Goal: Task Accomplishment & Management: Manage account settings

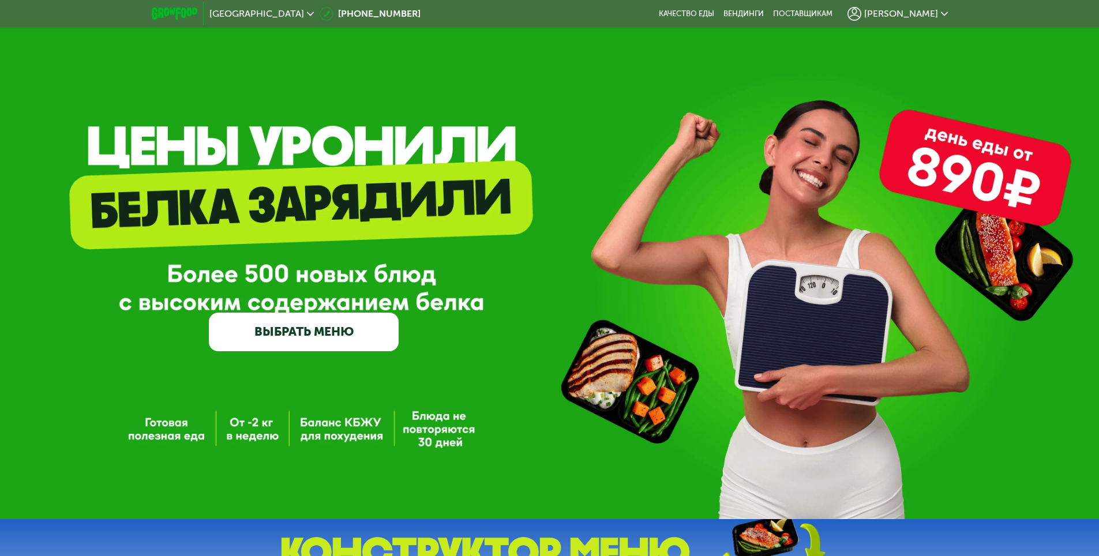
click at [904, 12] on span "[PERSON_NAME]" at bounding box center [901, 13] width 74 height 9
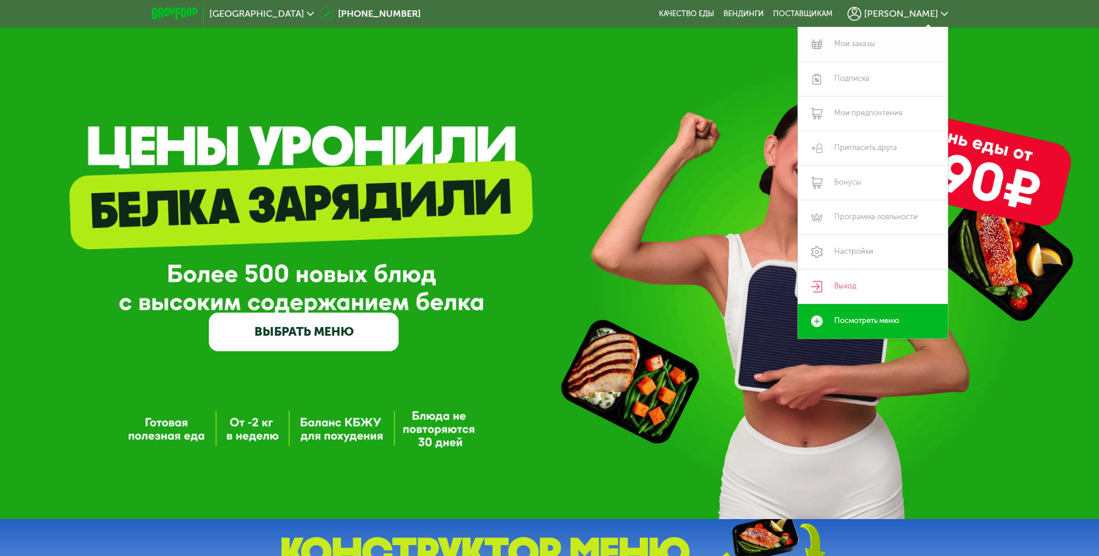
click at [846, 46] on link "Мои заказы" at bounding box center [873, 44] width 150 height 35
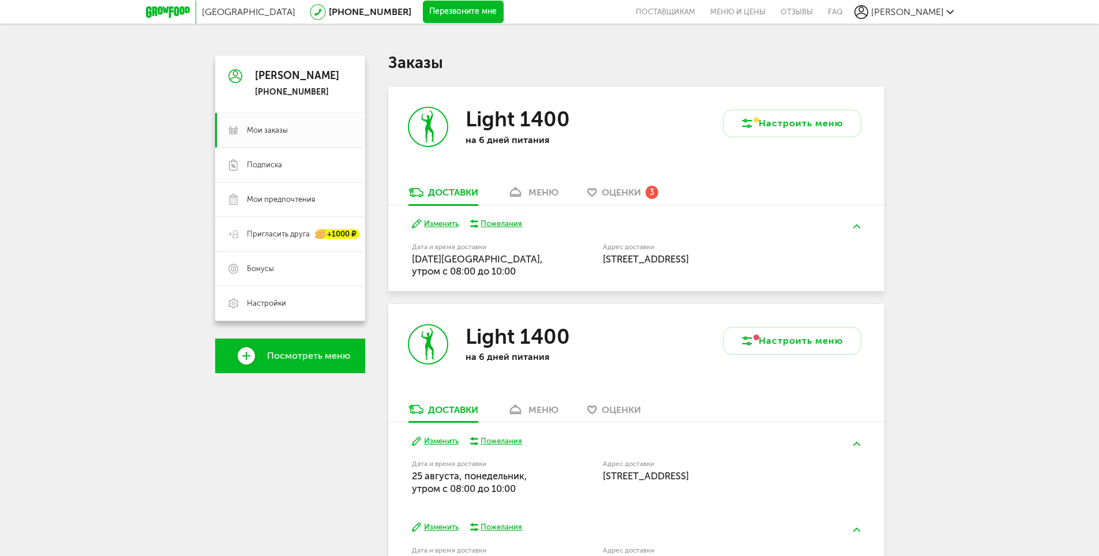
click at [649, 191] on div "3" at bounding box center [652, 192] width 13 height 13
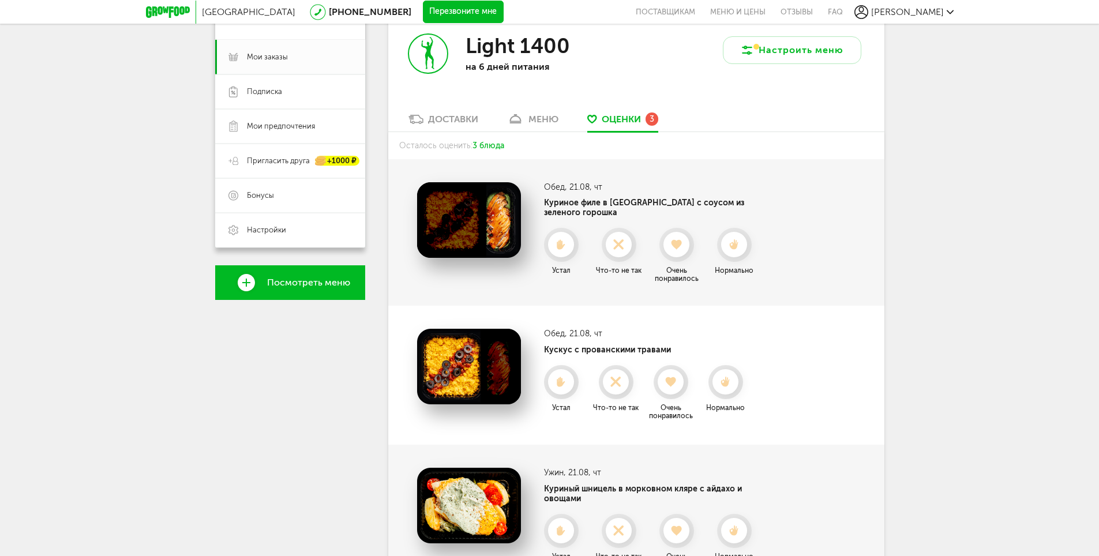
scroll to position [16, 0]
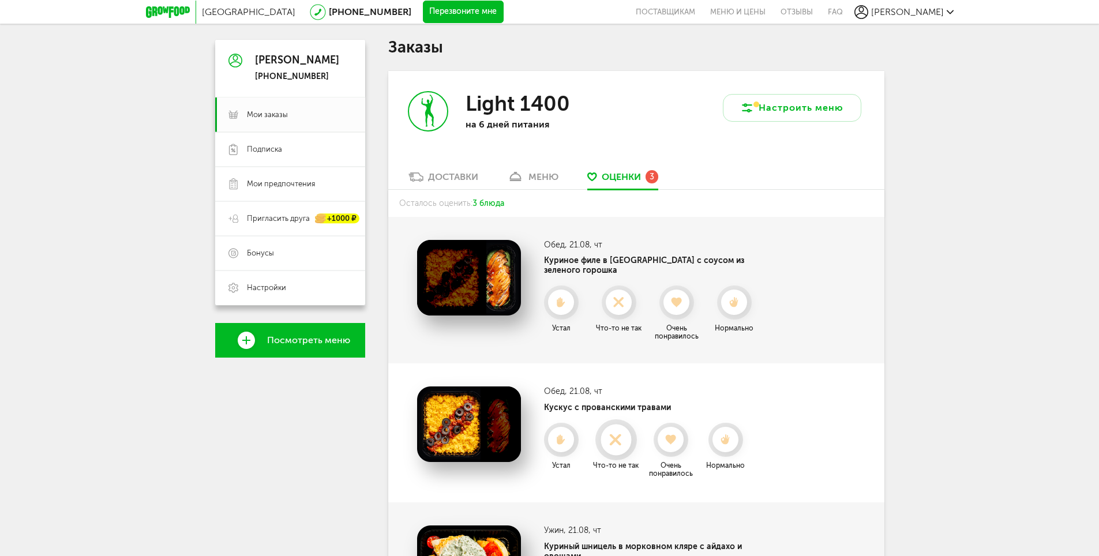
click at [623, 434] on icon at bounding box center [616, 439] width 31 height 13
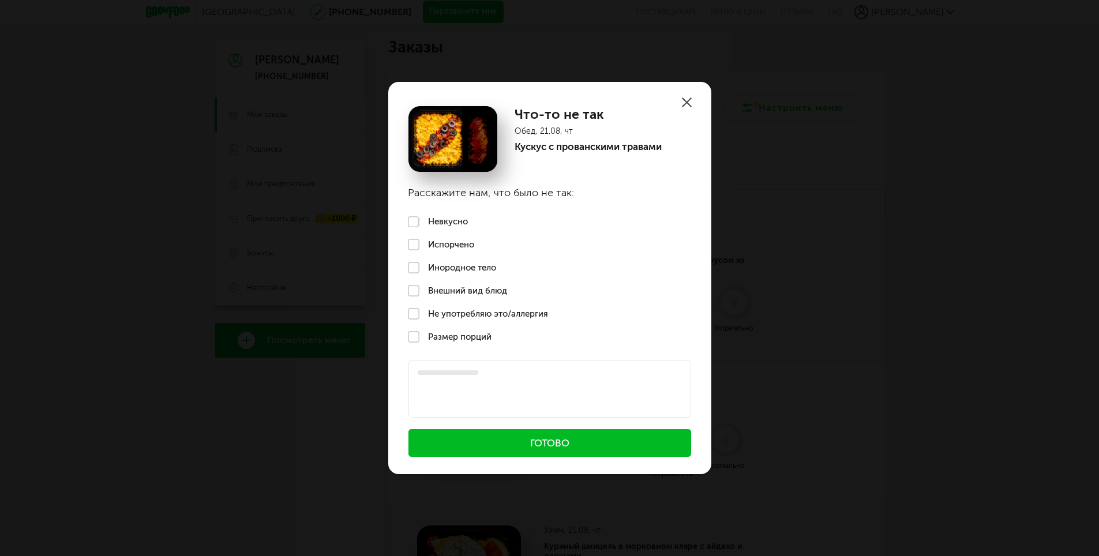
click at [468, 313] on label "Не употребляю это/аллергия" at bounding box center [549, 313] width 323 height 23
click at [576, 448] on button "Готово" at bounding box center [550, 443] width 283 height 28
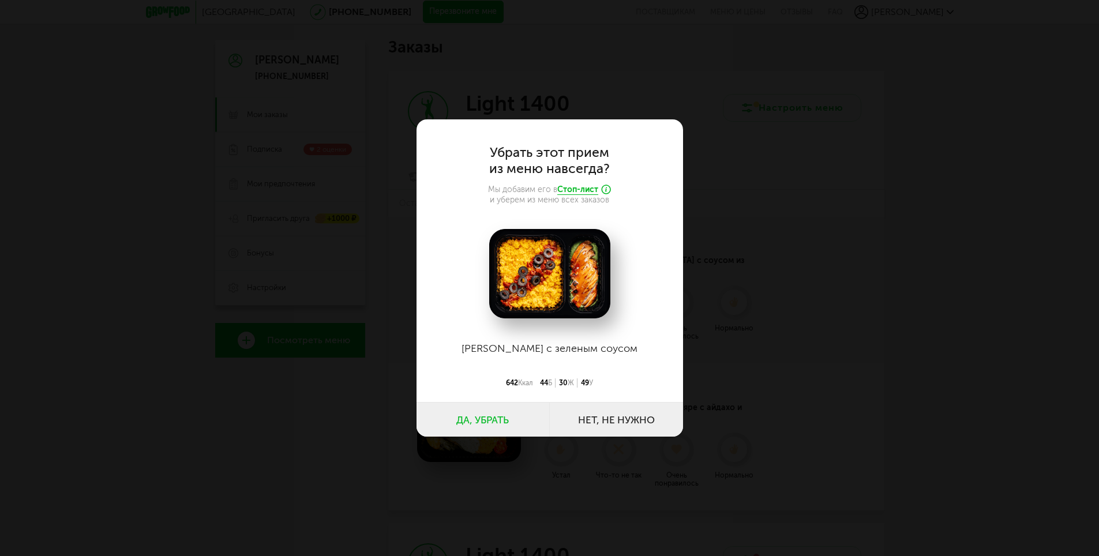
click at [497, 423] on button "Да, убрать" at bounding box center [483, 419] width 133 height 35
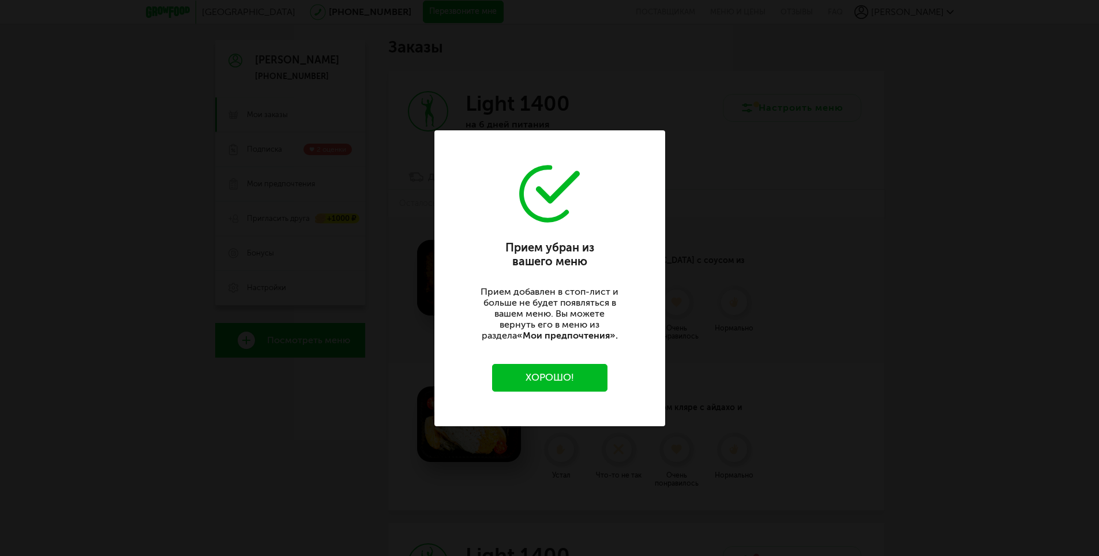
click at [552, 379] on button "Хорошо!" at bounding box center [549, 378] width 115 height 28
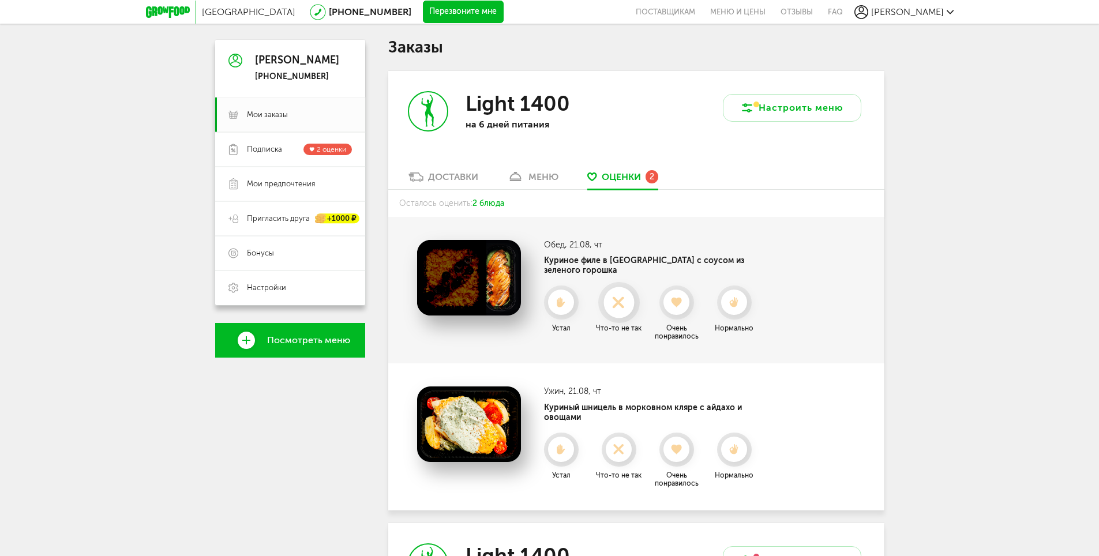
click at [628, 297] on icon at bounding box center [619, 303] width 31 height 13
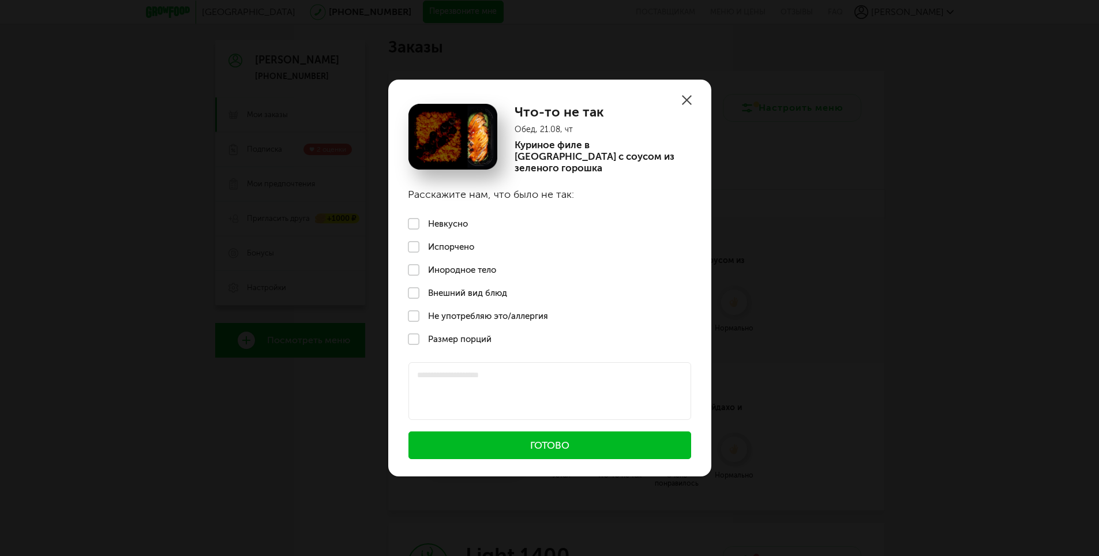
click at [493, 316] on label "Не употребляю это/аллергия" at bounding box center [549, 316] width 323 height 23
click at [682, 102] on icon at bounding box center [687, 100] width 10 height 10
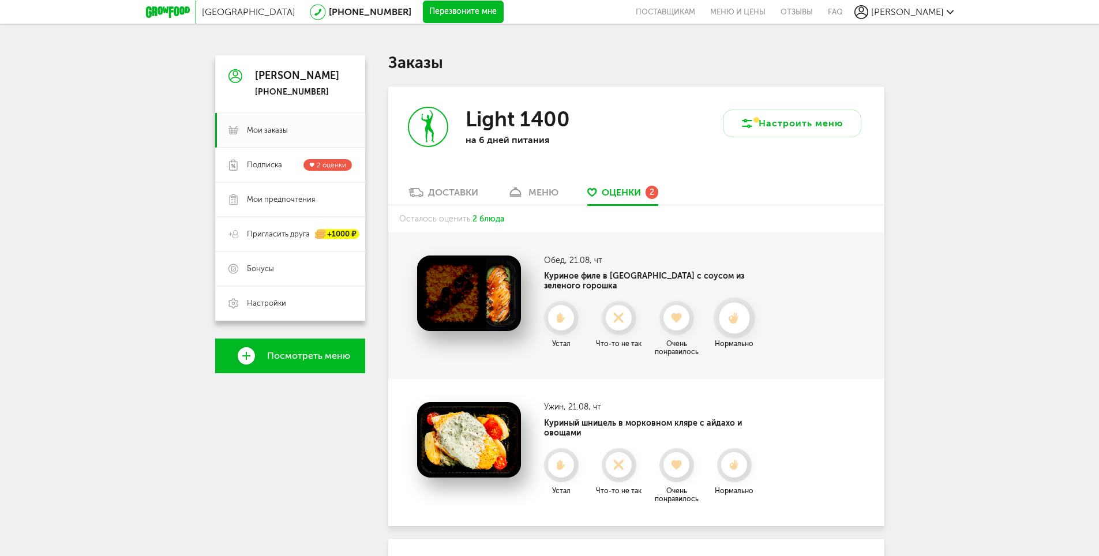
click at [741, 312] on icon at bounding box center [734, 318] width 31 height 13
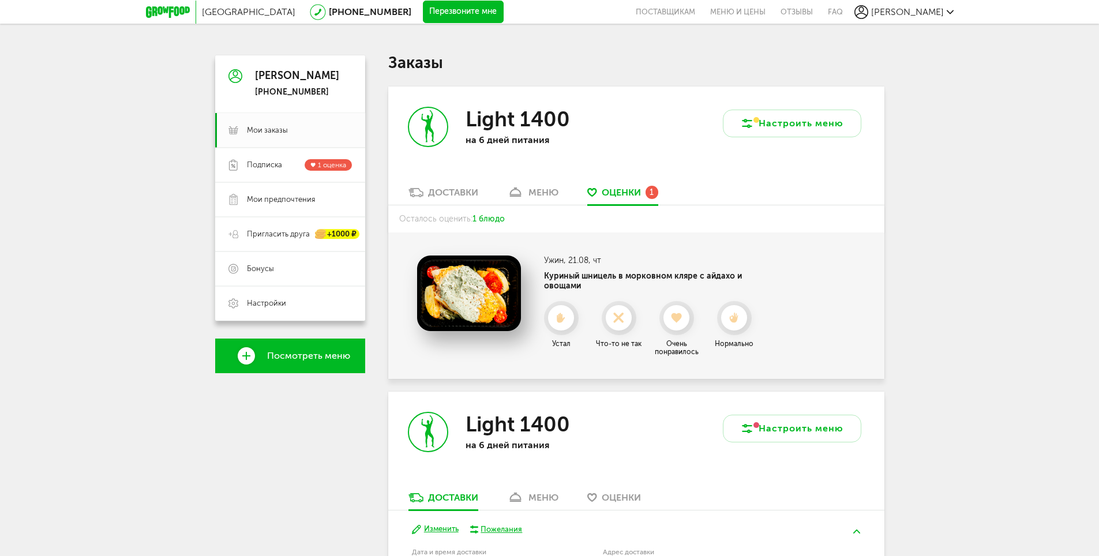
click at [544, 193] on div "меню" at bounding box center [544, 192] width 30 height 11
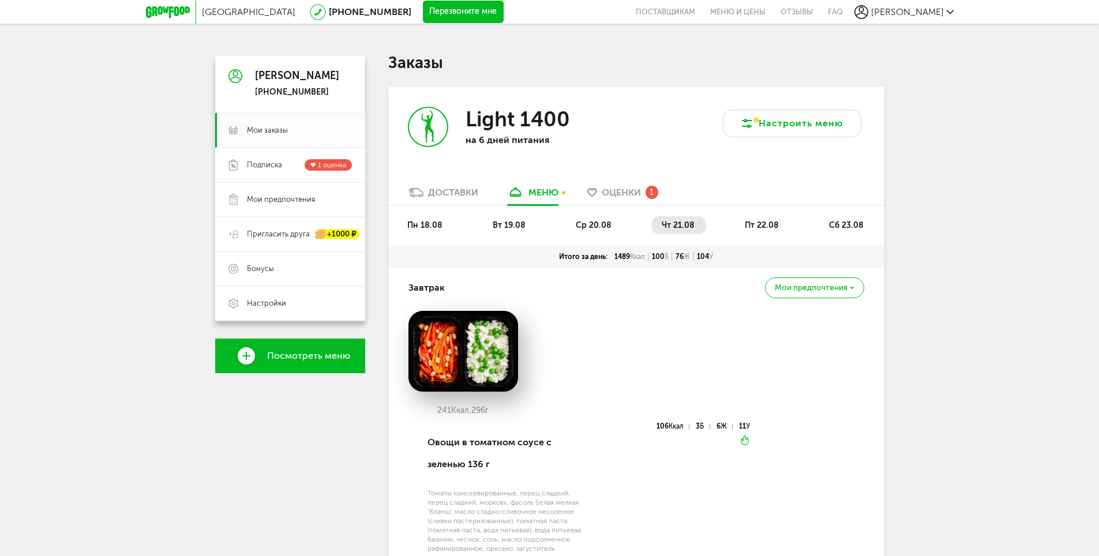
click at [757, 218] on li "пт 22.08" at bounding box center [763, 225] width 56 height 18
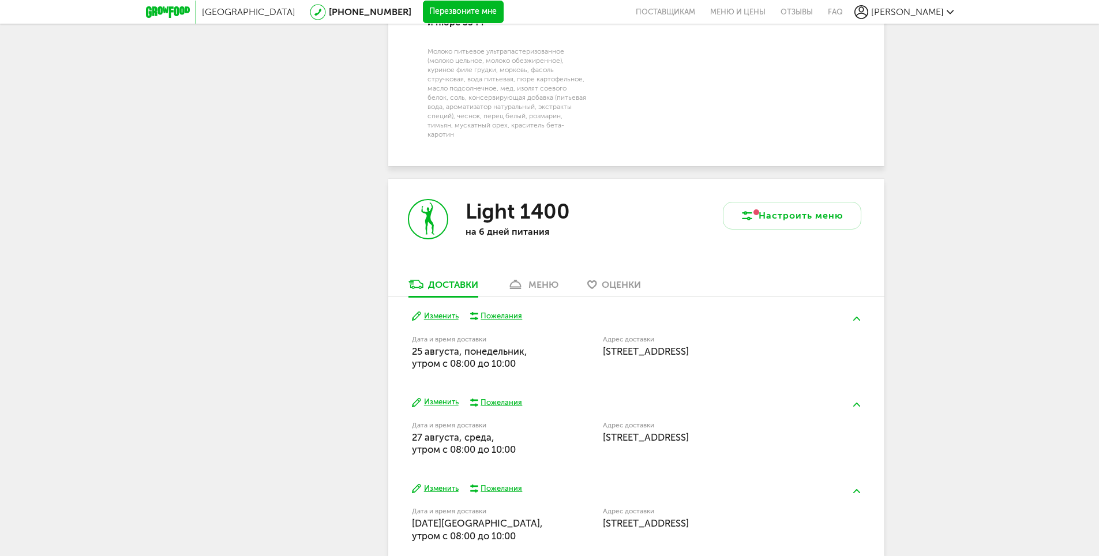
scroll to position [1212, 0]
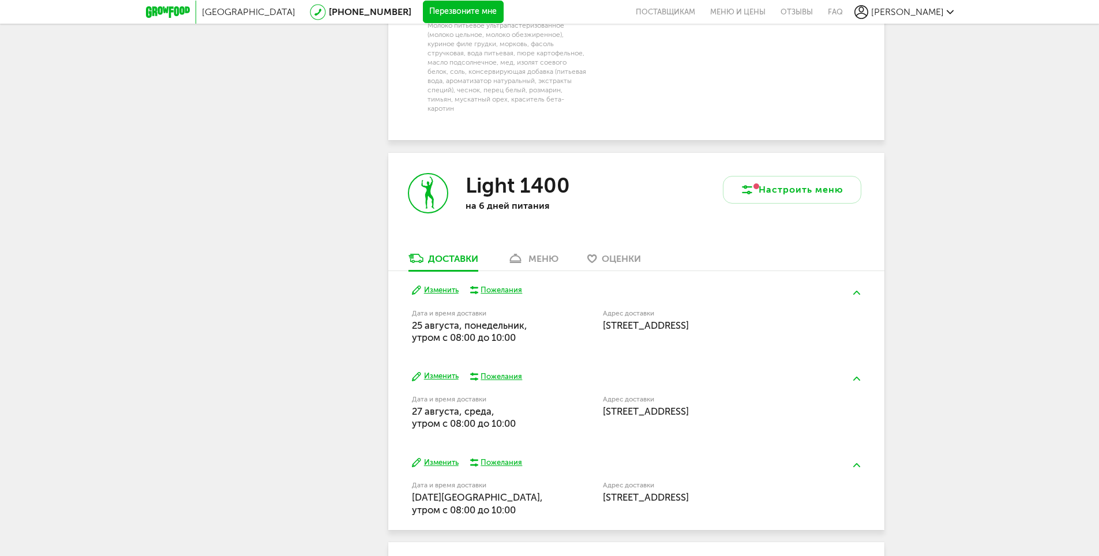
click at [534, 227] on div "Light 1400 на 6 дней питания" at bounding box center [512, 203] width 248 height 100
click at [545, 252] on link "меню" at bounding box center [532, 261] width 63 height 18
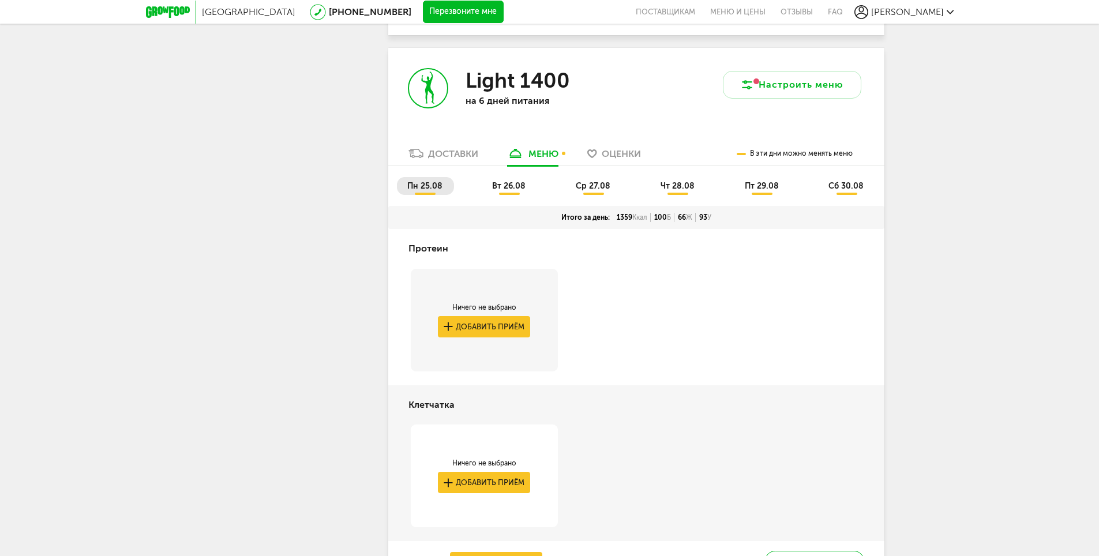
scroll to position [1212, 0]
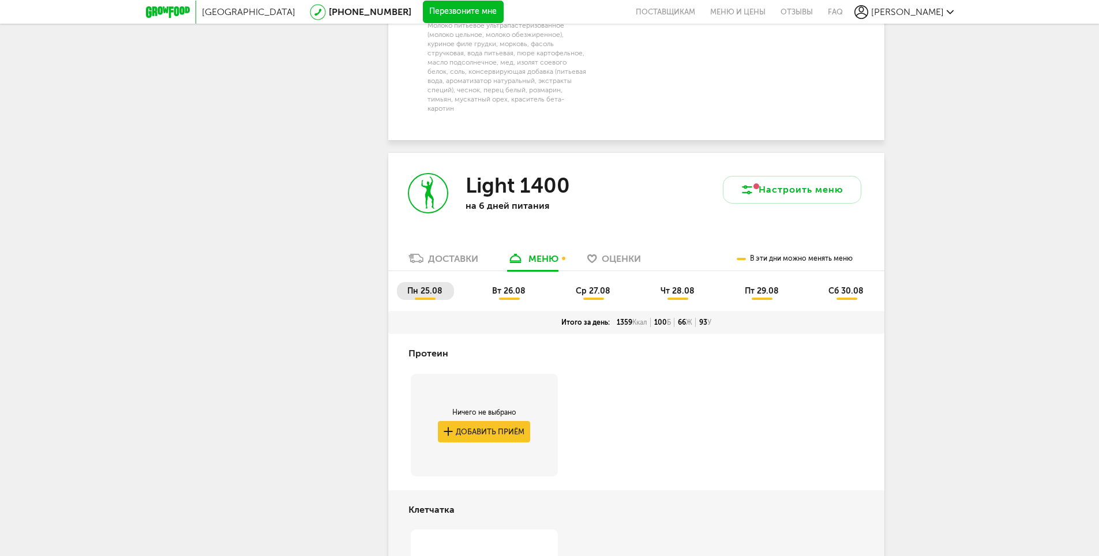
click at [503, 286] on span "вт 26.08" at bounding box center [508, 291] width 33 height 10
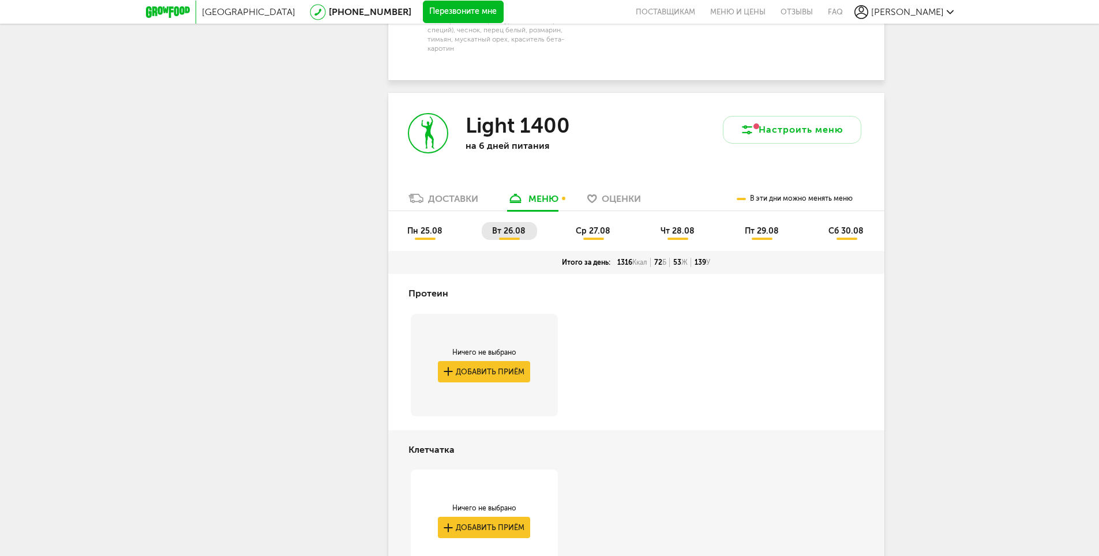
scroll to position [1269, 0]
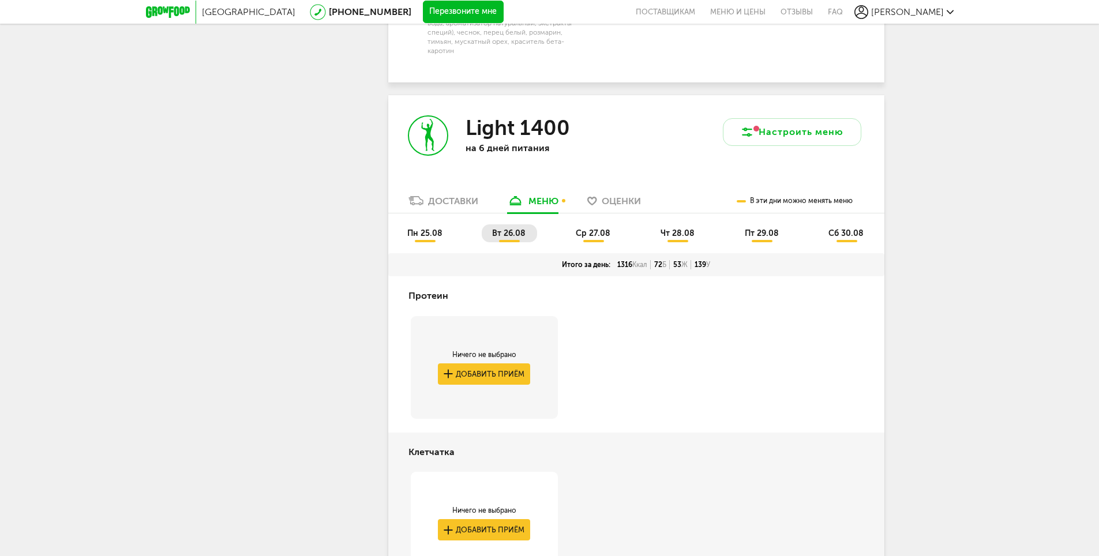
click at [584, 213] on div "пн 25.08 вт 26.08 ср 27.08 чт 28.08 пт 29.08 сб 30.08" at bounding box center [636, 233] width 496 height 40
click at [593, 228] on span "ср 27.08" at bounding box center [593, 233] width 35 height 10
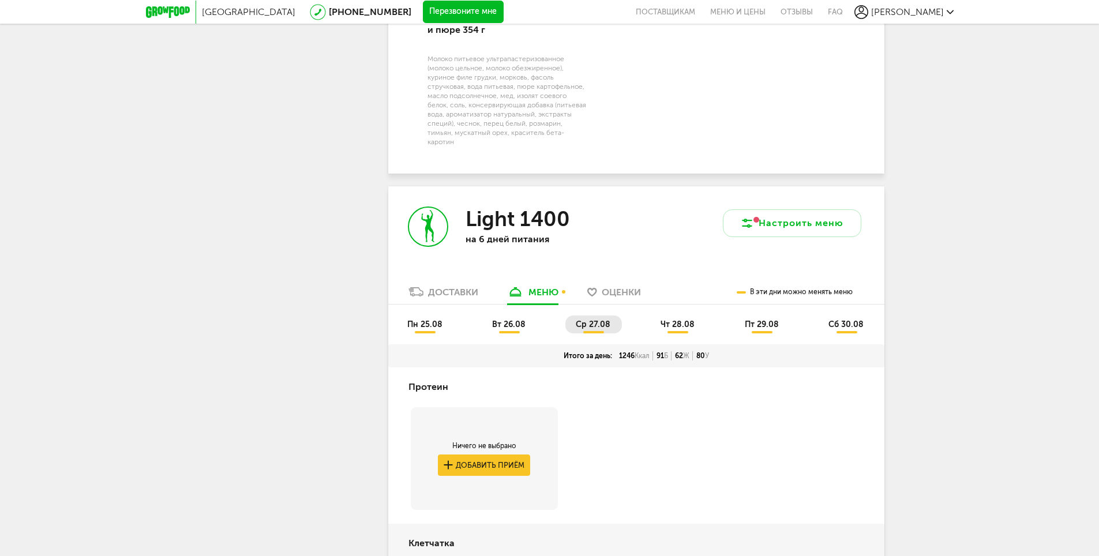
scroll to position [1096, 0]
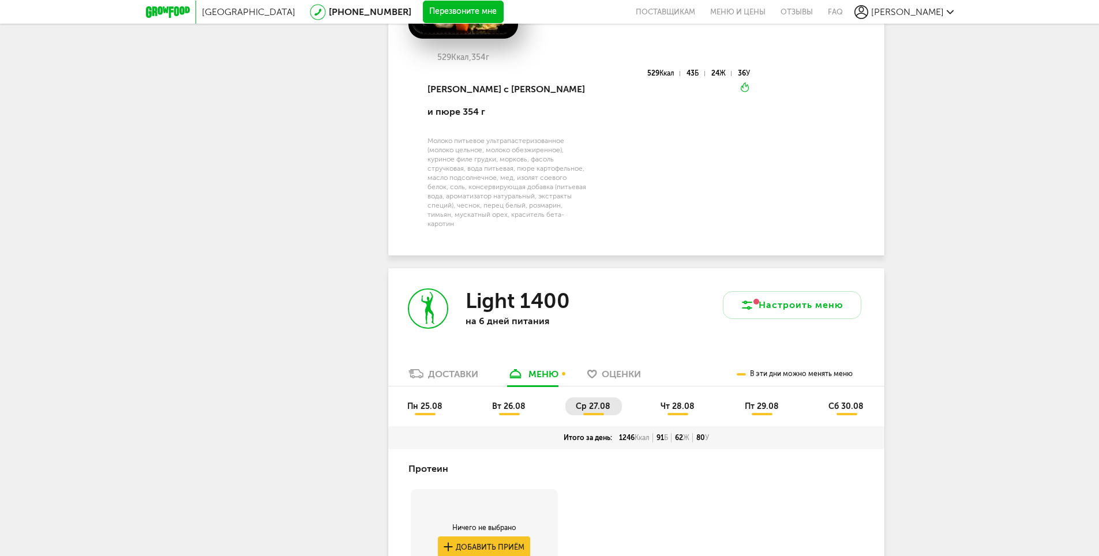
click at [684, 402] on span "чт 28.08" at bounding box center [678, 407] width 34 height 10
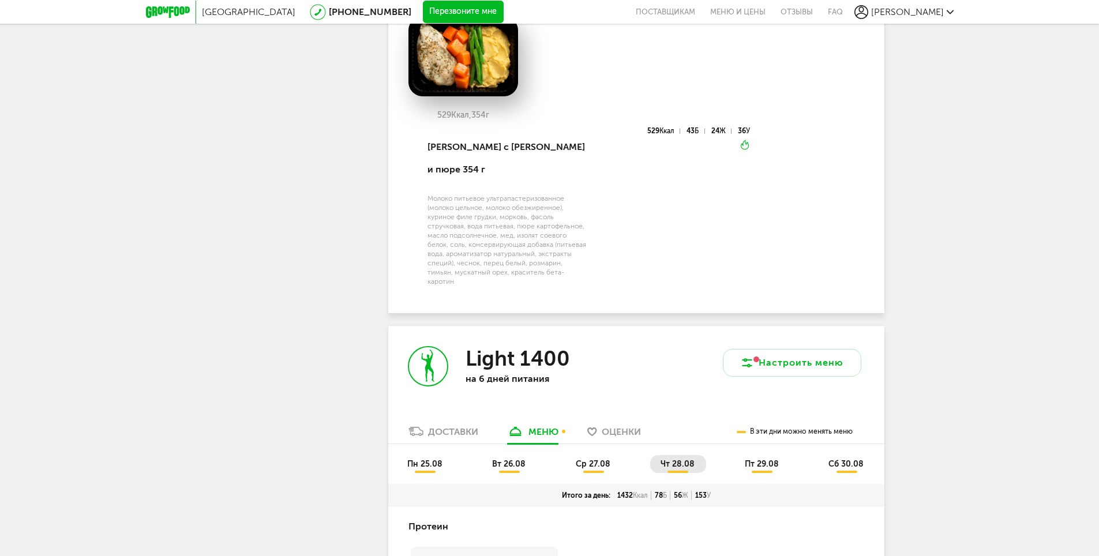
click at [760, 459] on span "пт 29.08" at bounding box center [762, 464] width 34 height 10
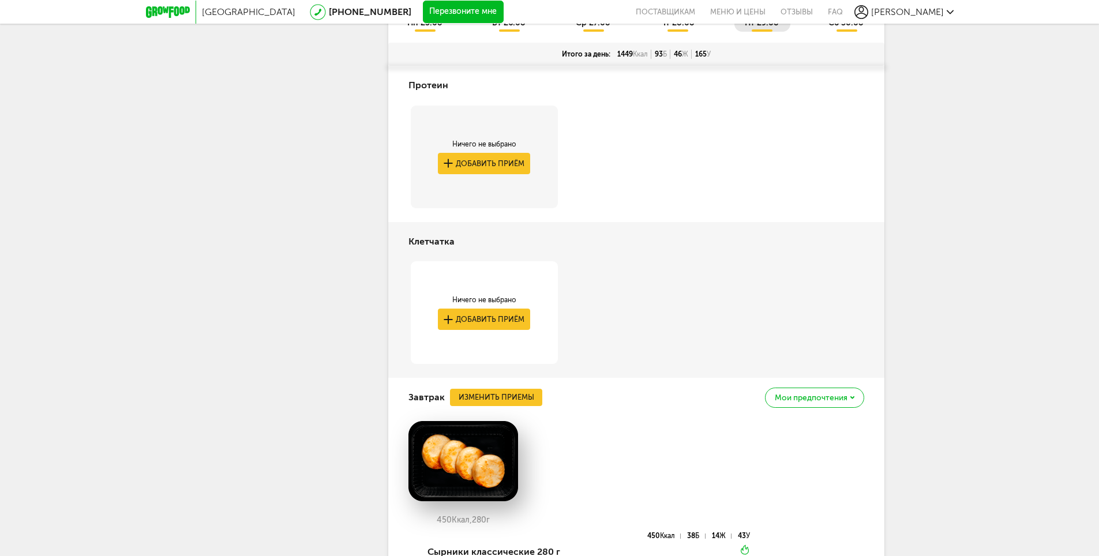
scroll to position [1269, 0]
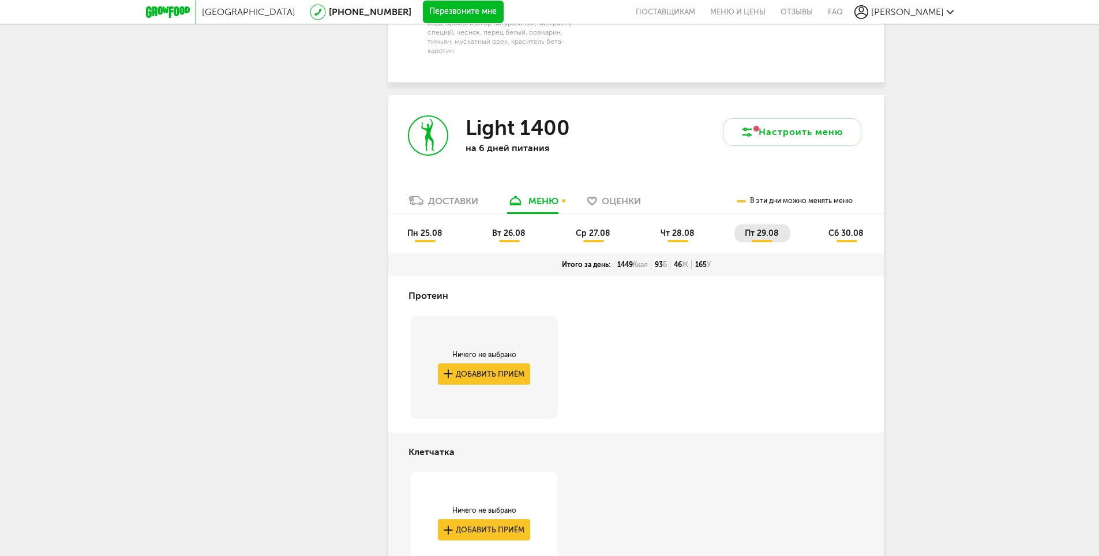
click at [850, 228] on span "сб 30.08" at bounding box center [846, 233] width 35 height 10
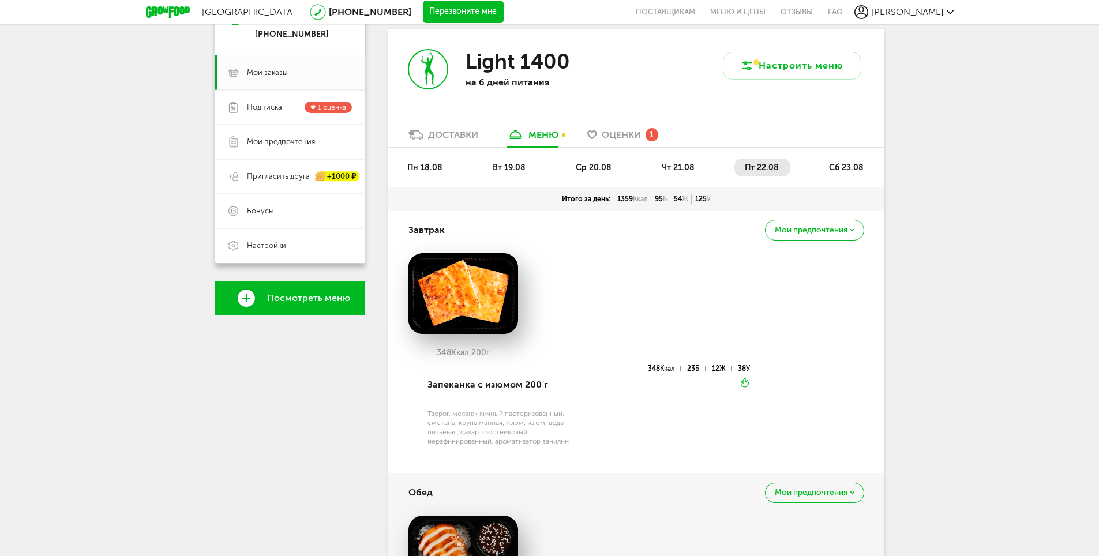
scroll to position [0, 0]
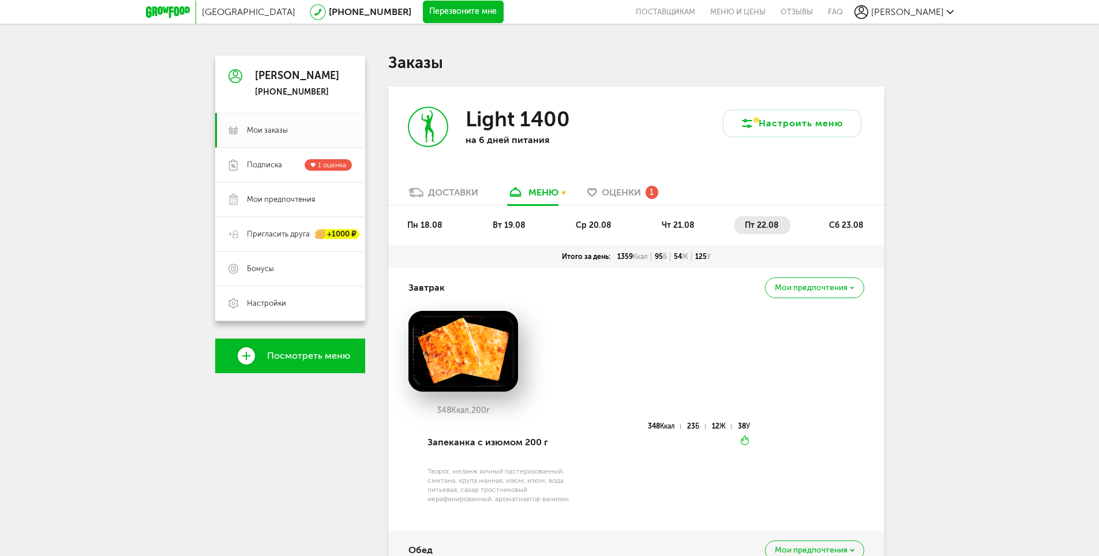
click at [856, 227] on span "сб 23.08" at bounding box center [846, 225] width 35 height 10
